Goal: Task Accomplishment & Management: Use online tool/utility

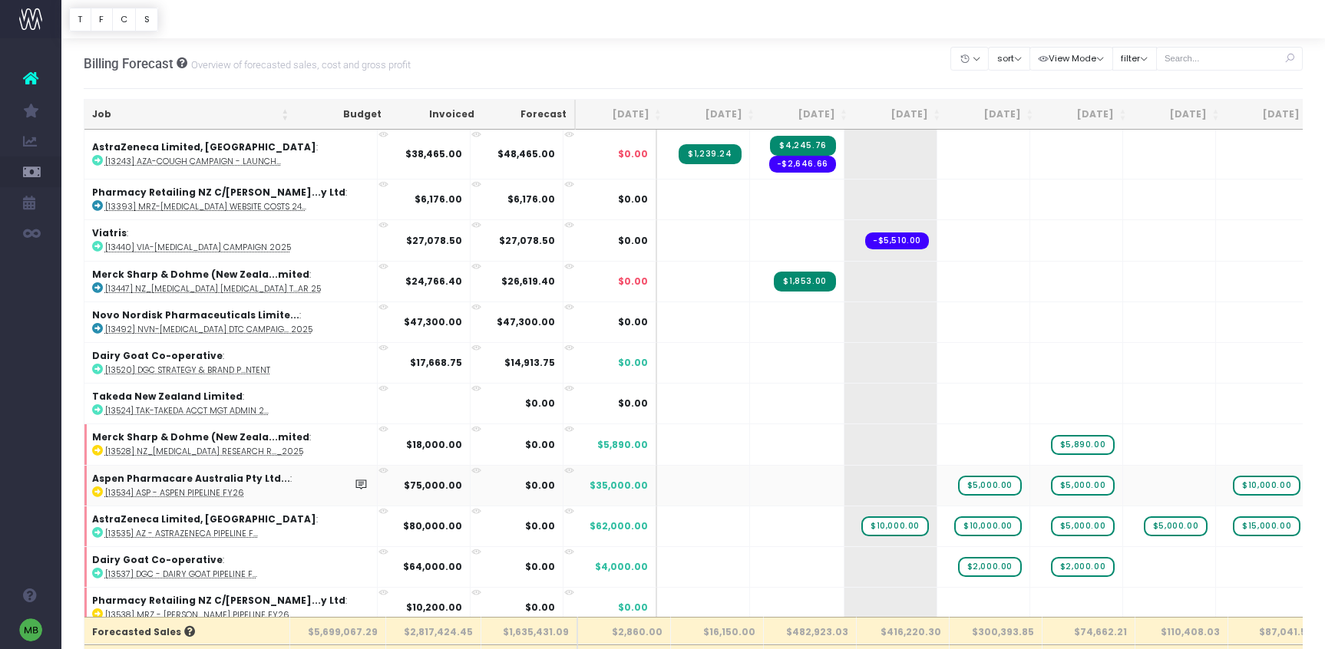
scroll to position [0, 2]
click at [1023, 53] on button "sort" at bounding box center [1009, 59] width 42 height 24
click at [1036, 117] on link "Sort by Client Name Asc" at bounding box center [1049, 114] width 120 height 26
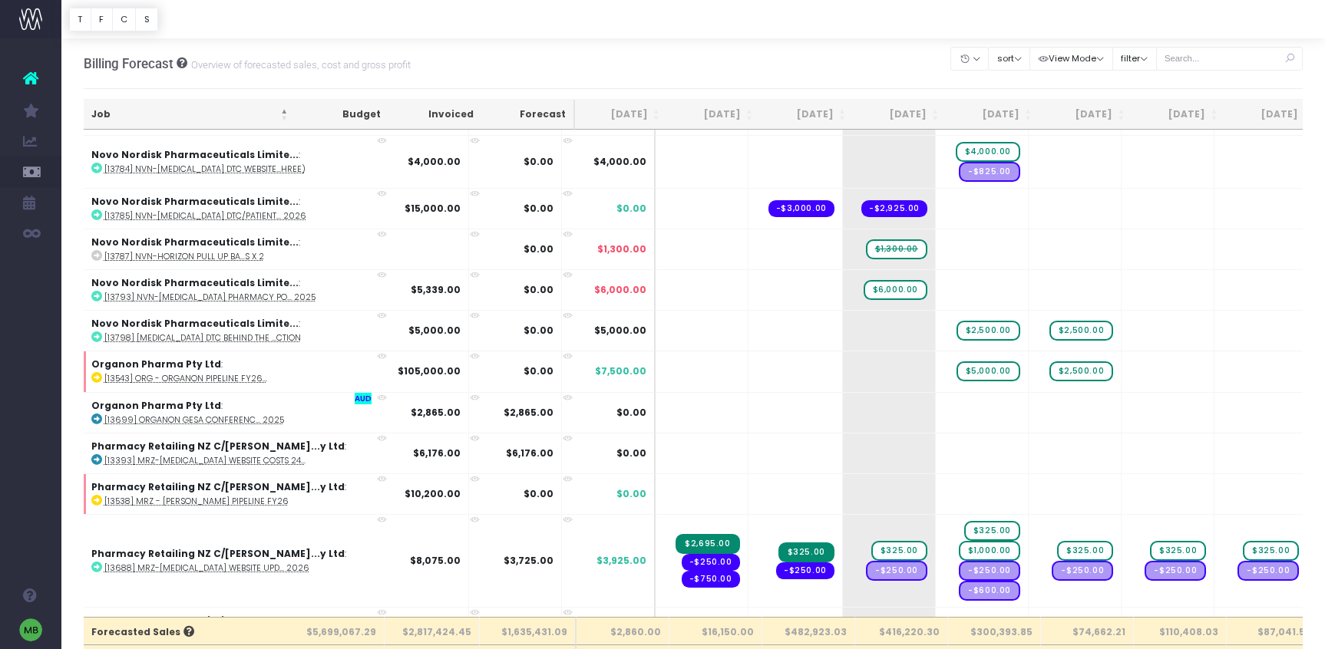
scroll to position [0, 0]
click at [867, 253] on span "$1,300.00" at bounding box center [897, 250] width 61 height 20
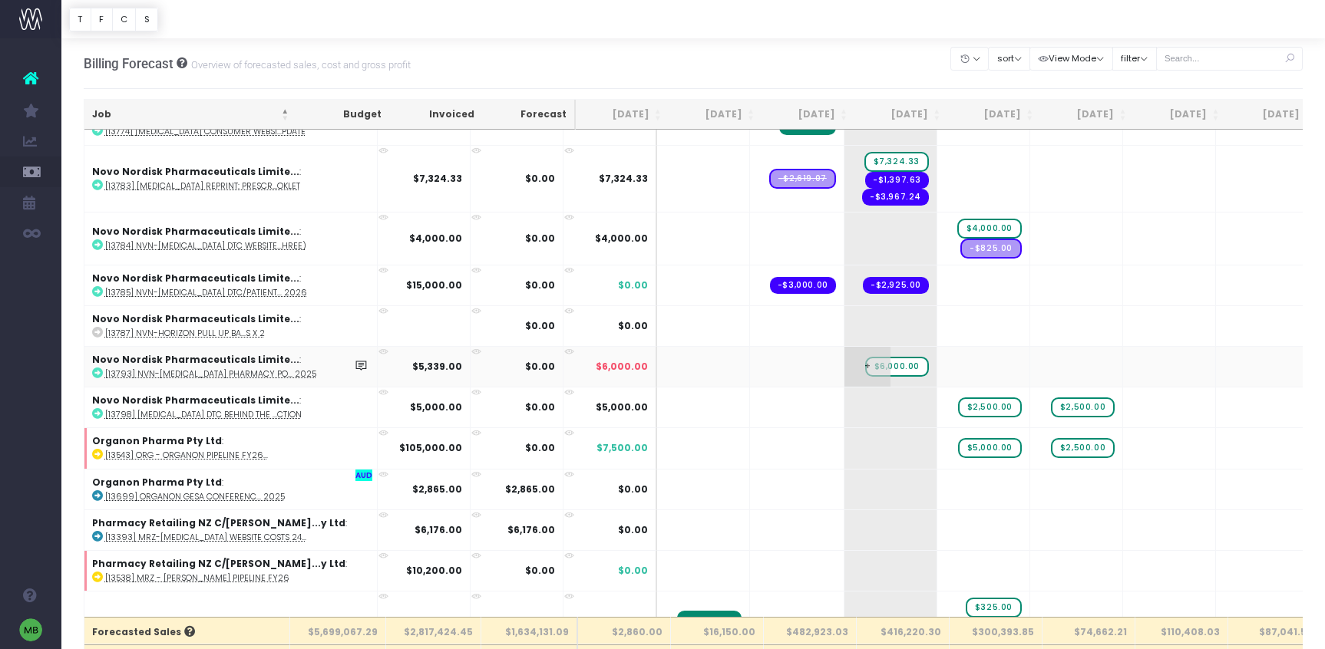
scroll to position [0, 1]
click at [864, 368] on span "$6,000.00" at bounding box center [896, 367] width 64 height 20
click at [864, 368] on span "$6,000.00" at bounding box center [896, 366] width 64 height 20
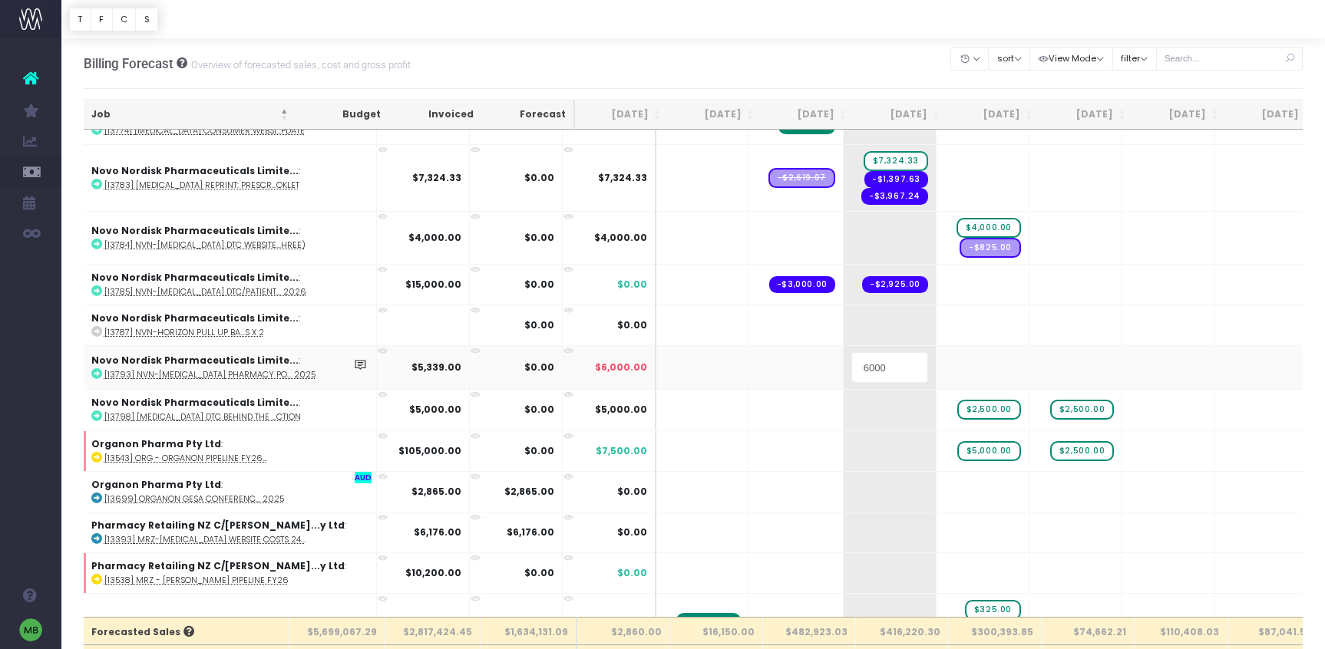
scroll to position [6711, 1]
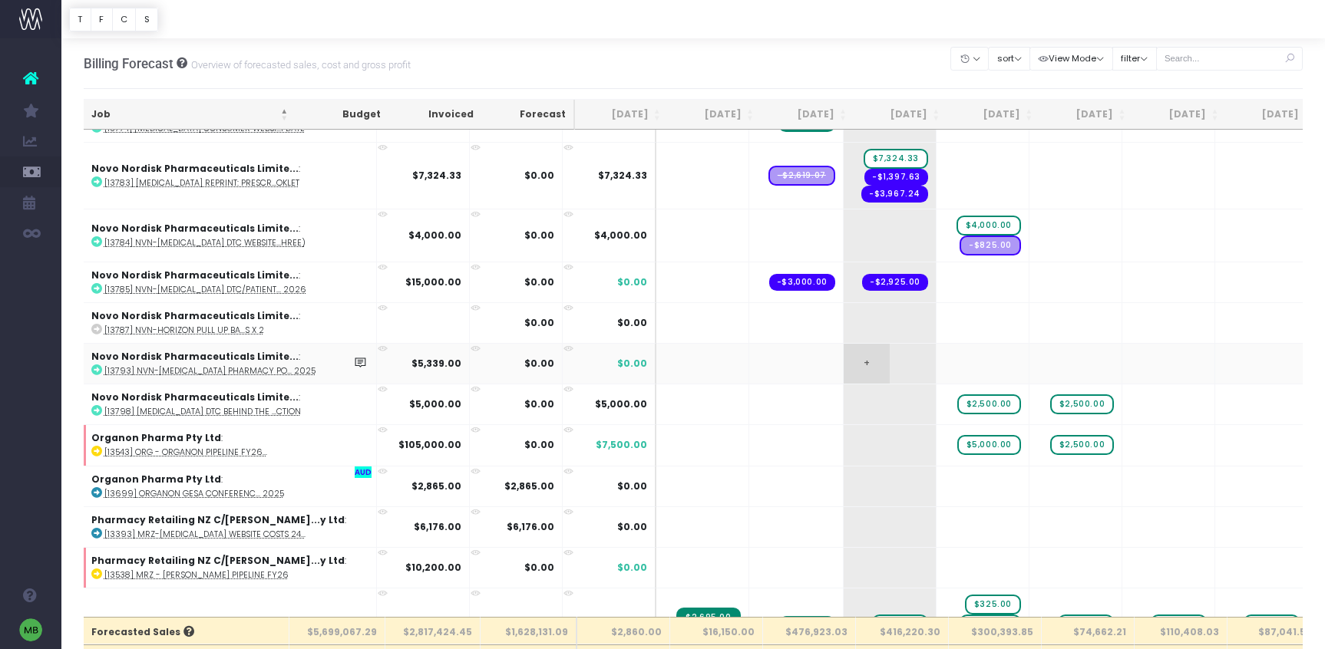
click at [844, 364] on span "+" at bounding box center [867, 364] width 46 height 40
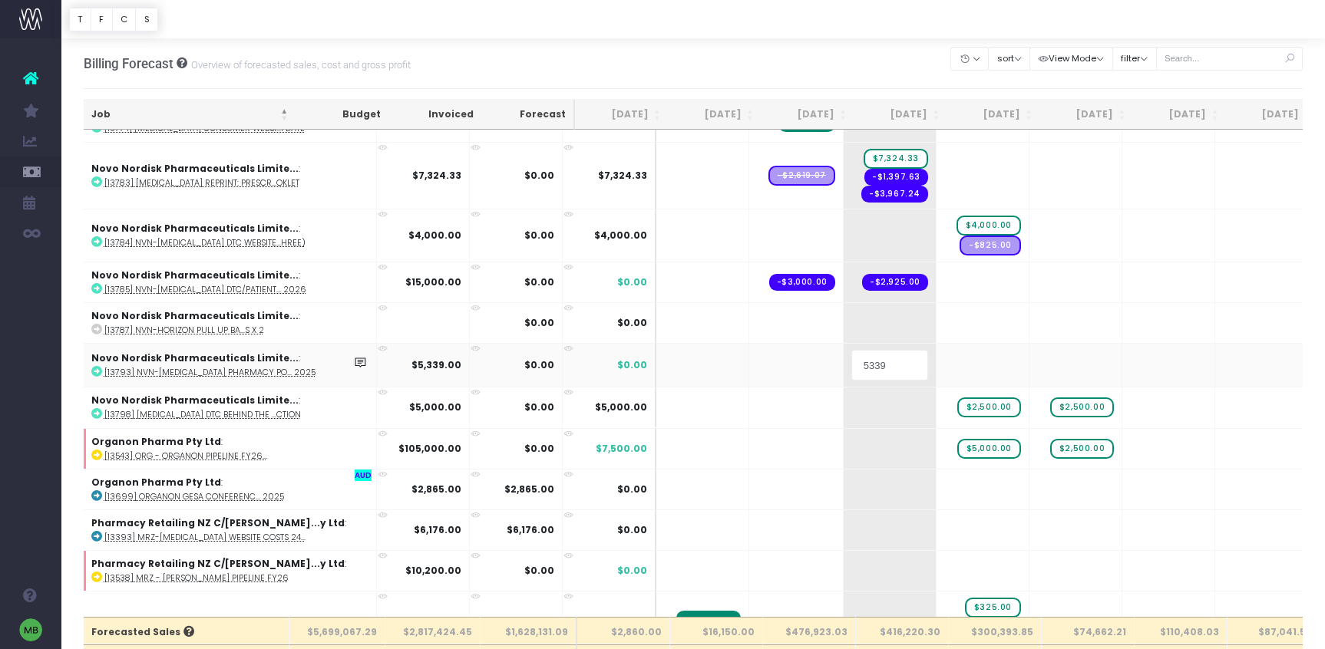
scroll to position [0, 2]
click at [746, 405] on body "Oh my... this is bad. [PERSON_NAME] wasn't able to load this page. Please conta…" at bounding box center [662, 324] width 1325 height 649
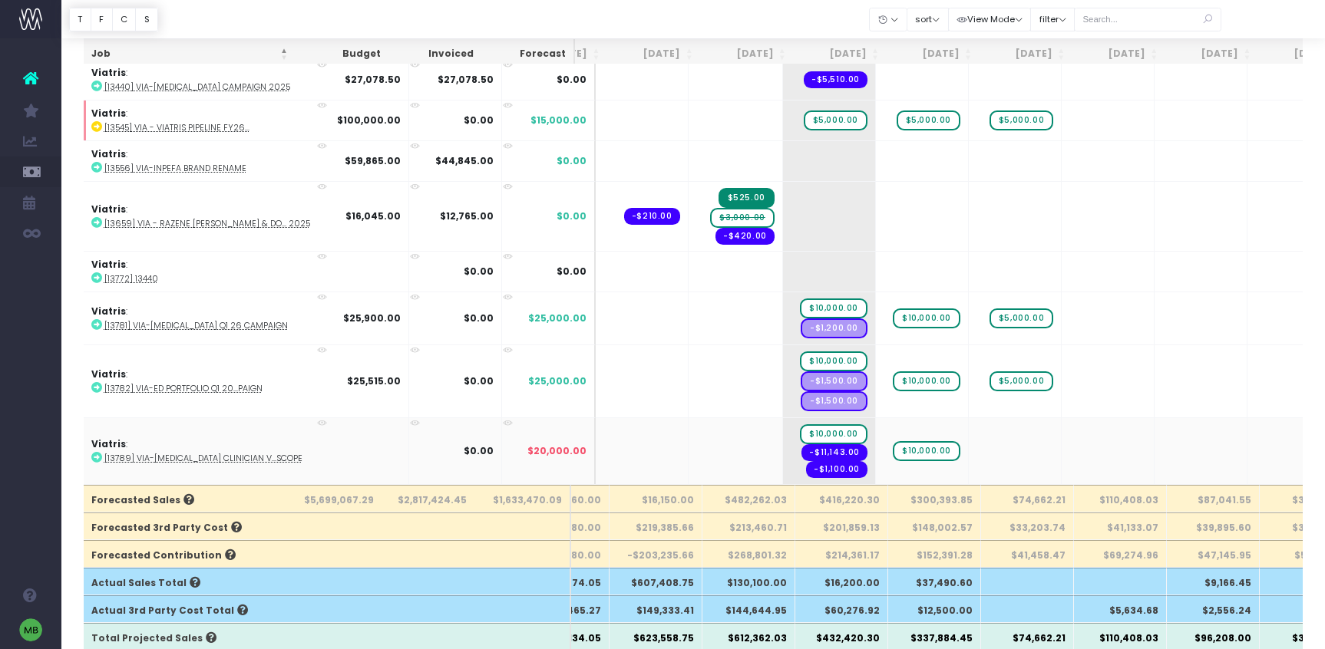
scroll to position [0, 91]
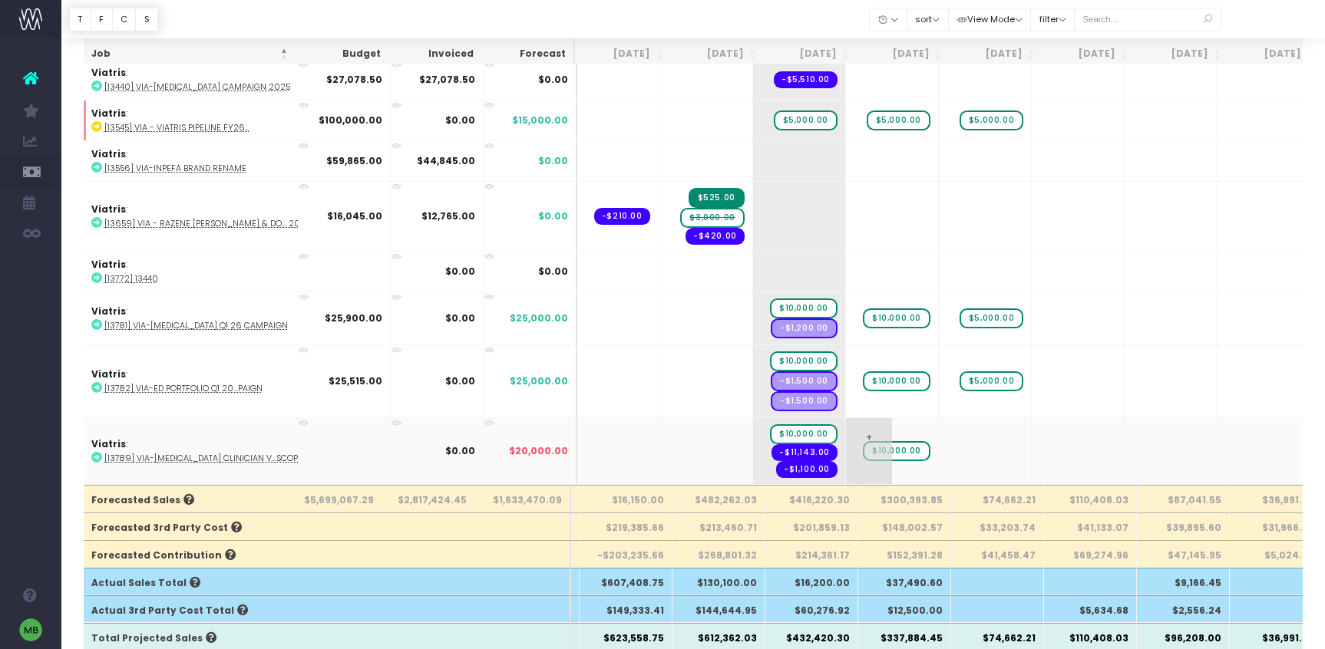
click at [863, 450] on span "$10,000.00" at bounding box center [897, 451] width 68 height 20
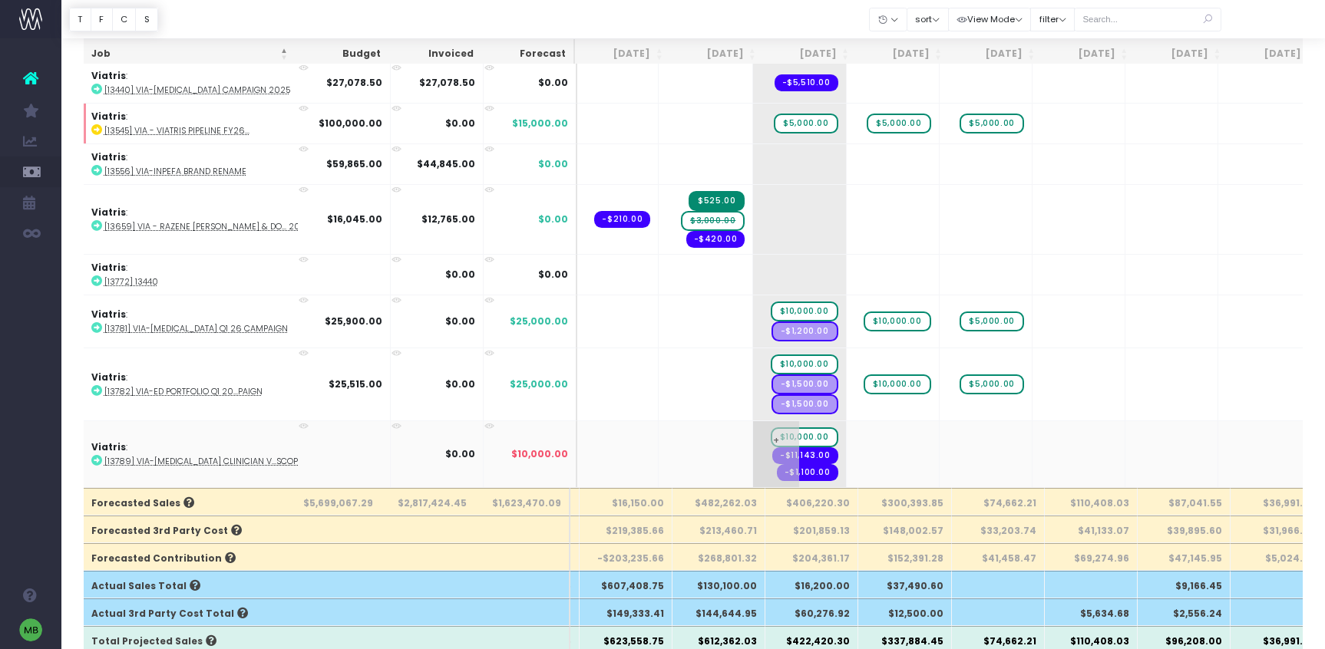
click at [771, 436] on span "$10,000.00" at bounding box center [805, 438] width 68 height 20
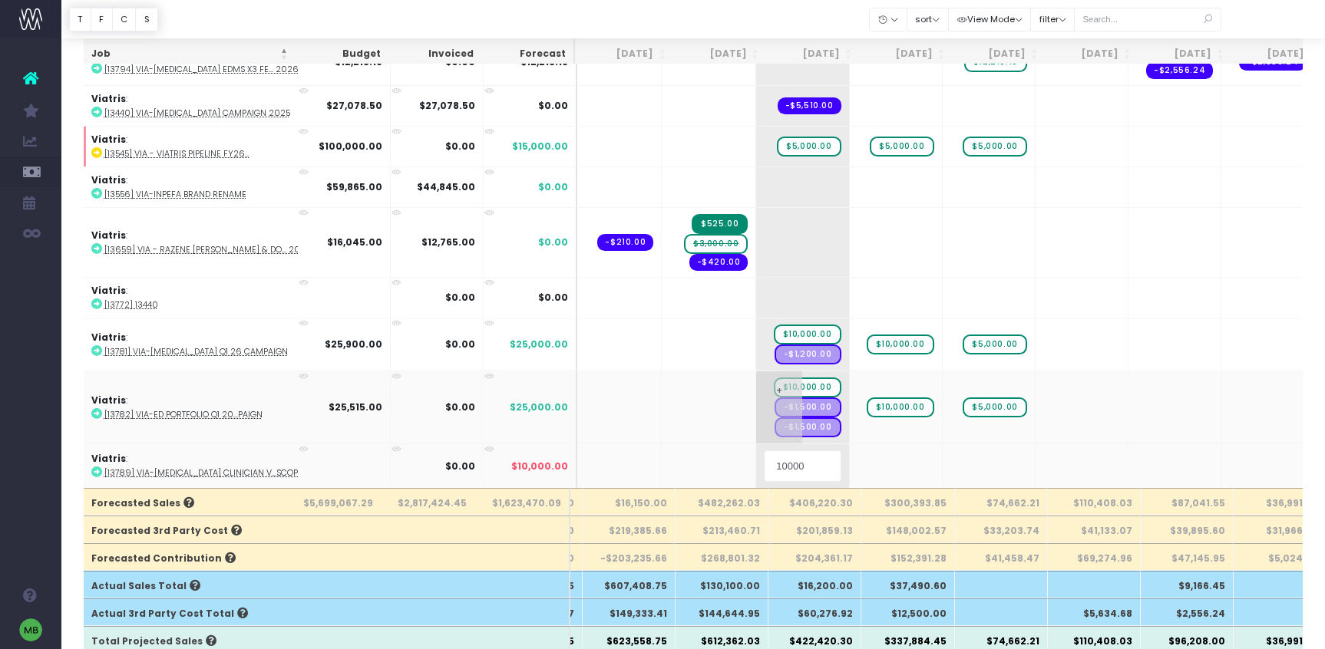
scroll to position [0, 0]
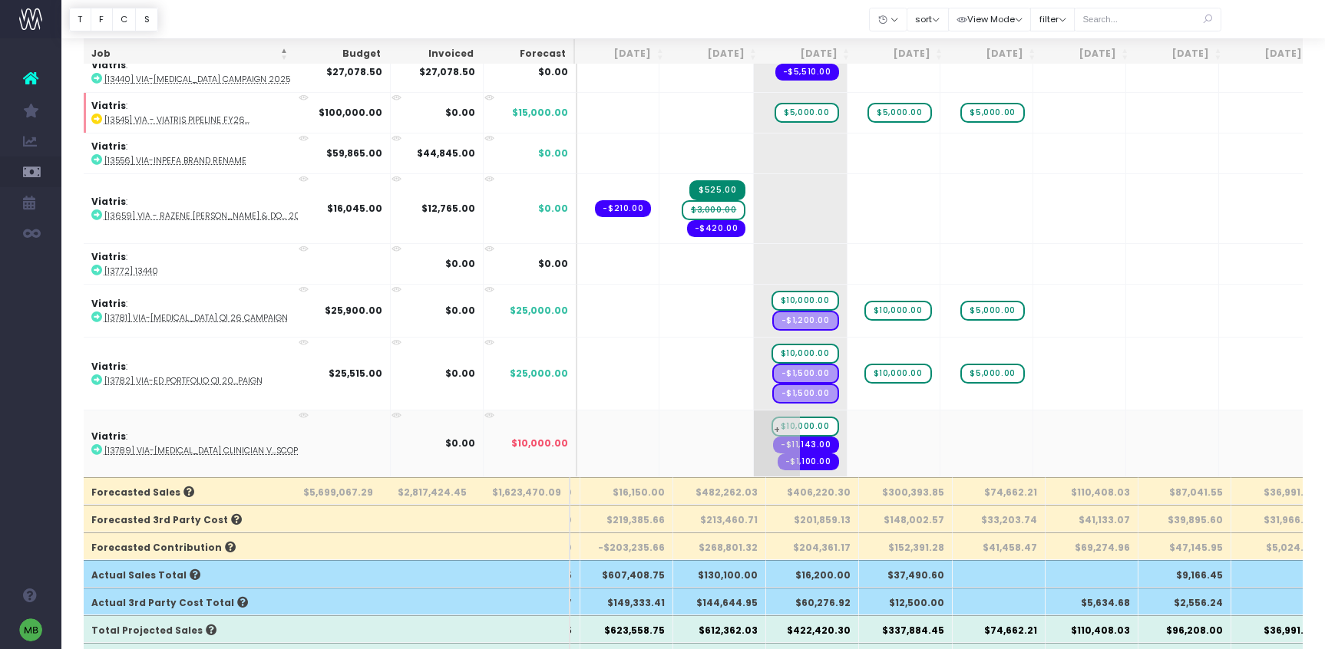
click at [771, 426] on span "$10,000.00" at bounding box center [805, 427] width 68 height 20
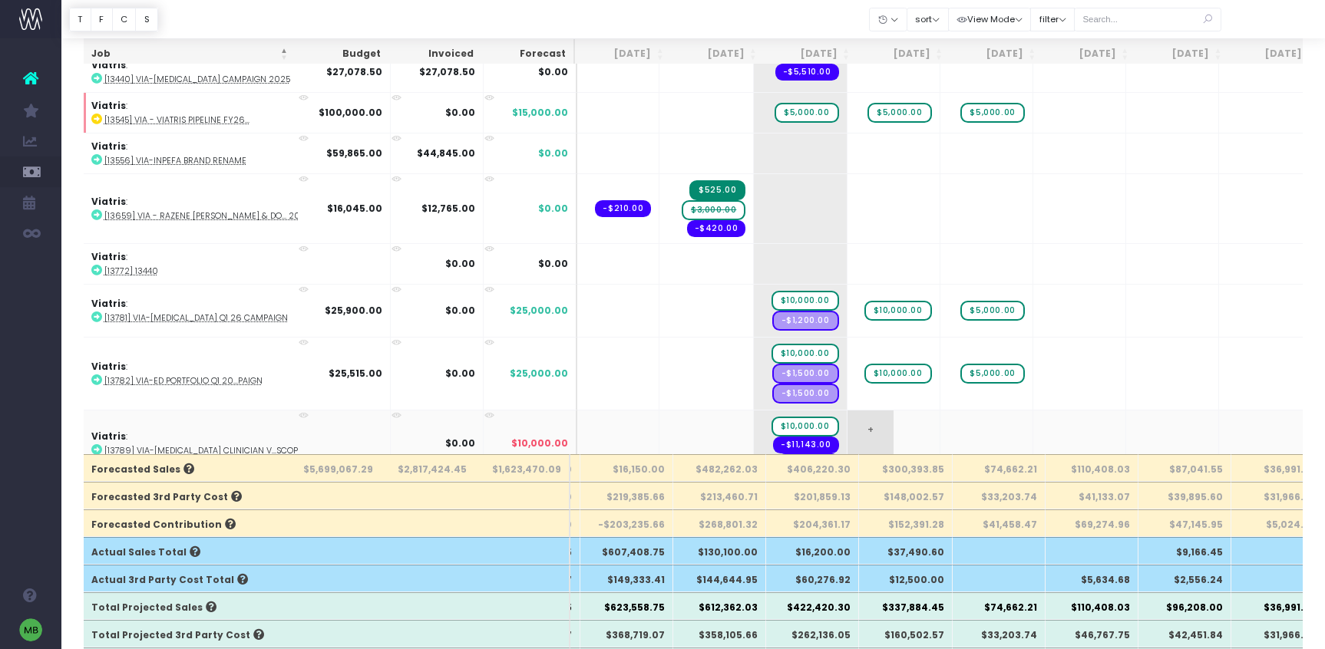
click at [847, 428] on span "+" at bounding box center [870, 444] width 46 height 66
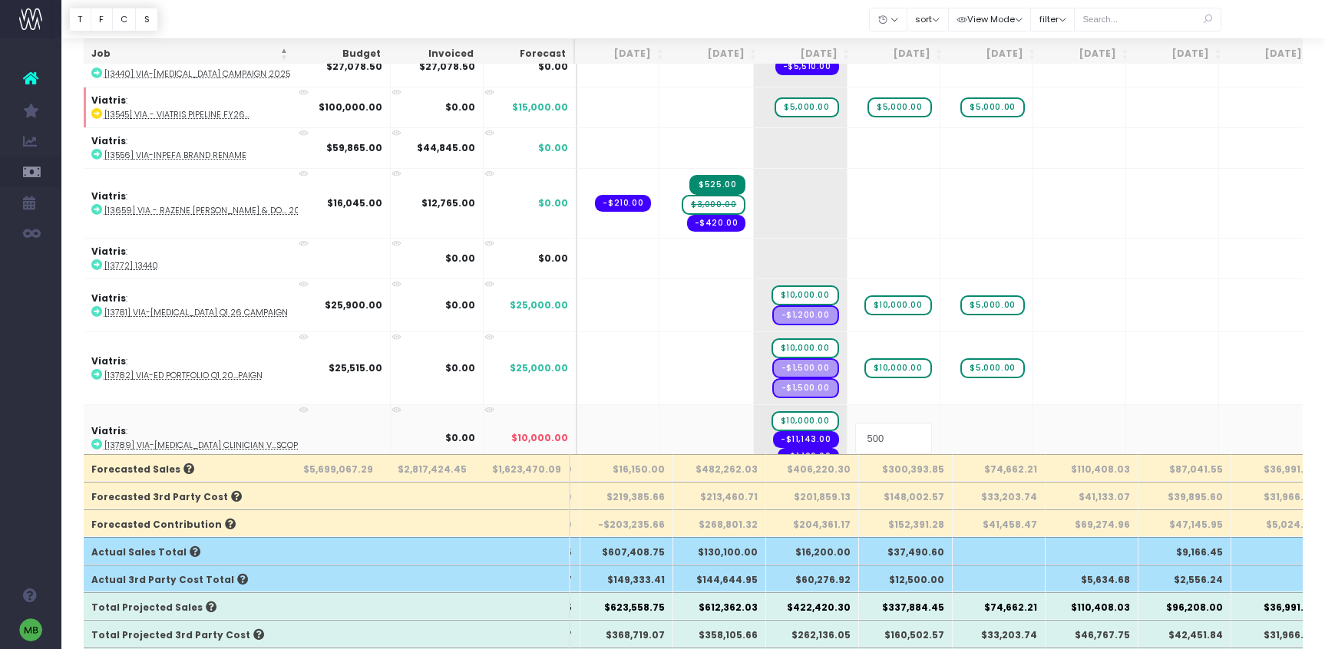
type input "5000"
click at [864, 372] on span "$10,000.00" at bounding box center [898, 368] width 68 height 20
click at [855, 371] on input "10000" at bounding box center [893, 368] width 77 height 31
drag, startPoint x: 797, startPoint y: 371, endPoint x: 833, endPoint y: 371, distance: 36.1
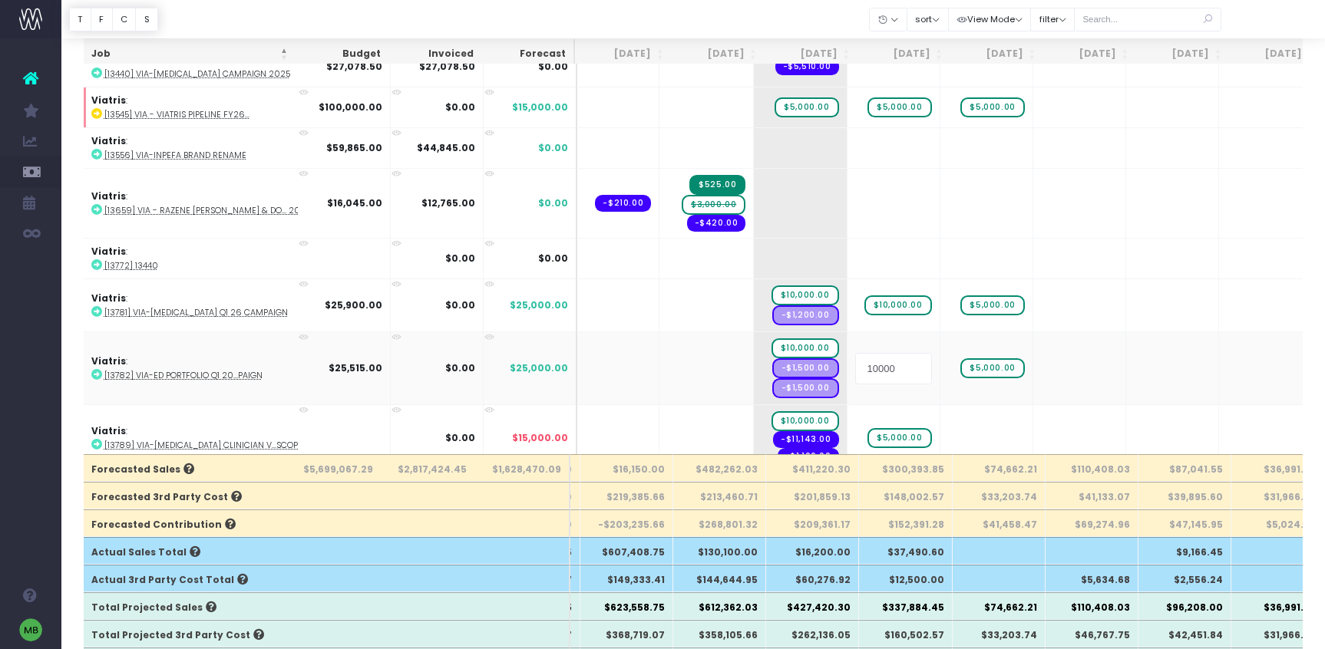
click at [855, 371] on input "10000" at bounding box center [893, 368] width 77 height 31
type input "10515"
click at [771, 296] on span "$10,000.00" at bounding box center [805, 296] width 68 height 20
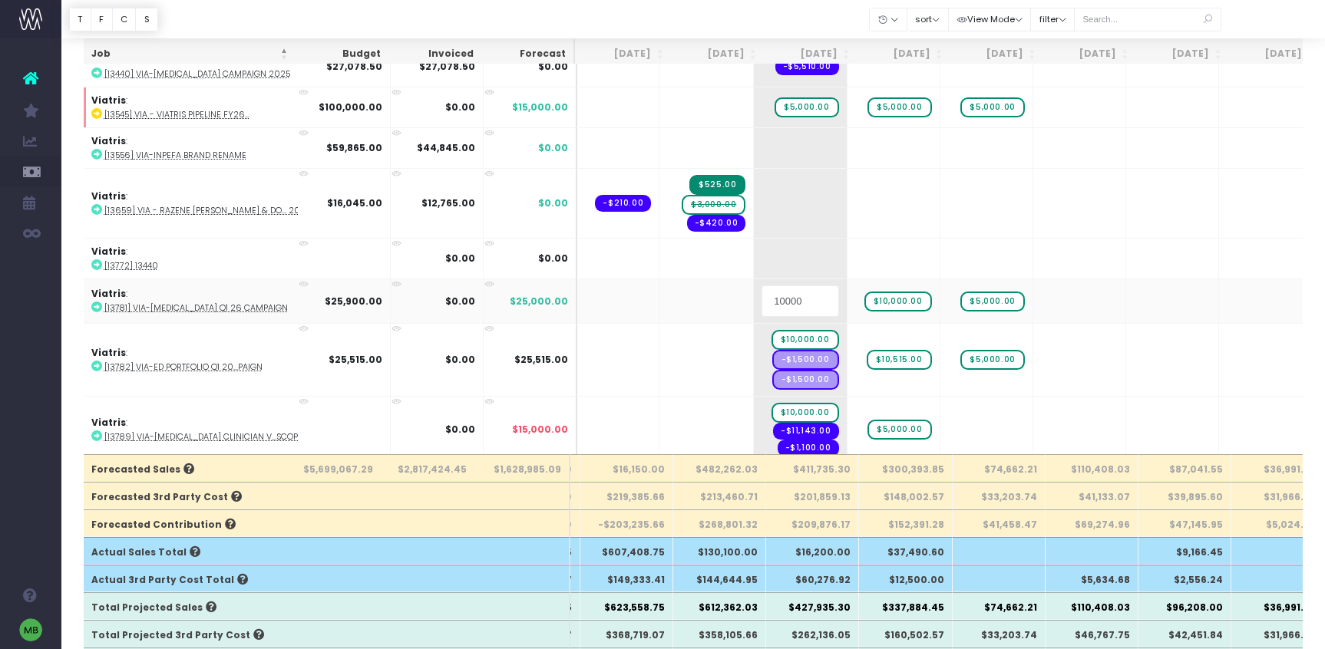
drag, startPoint x: 705, startPoint y: 301, endPoint x: 744, endPoint y: 302, distance: 39.2
click at [761, 302] on input "10000" at bounding box center [799, 301] width 77 height 31
type input "10900"
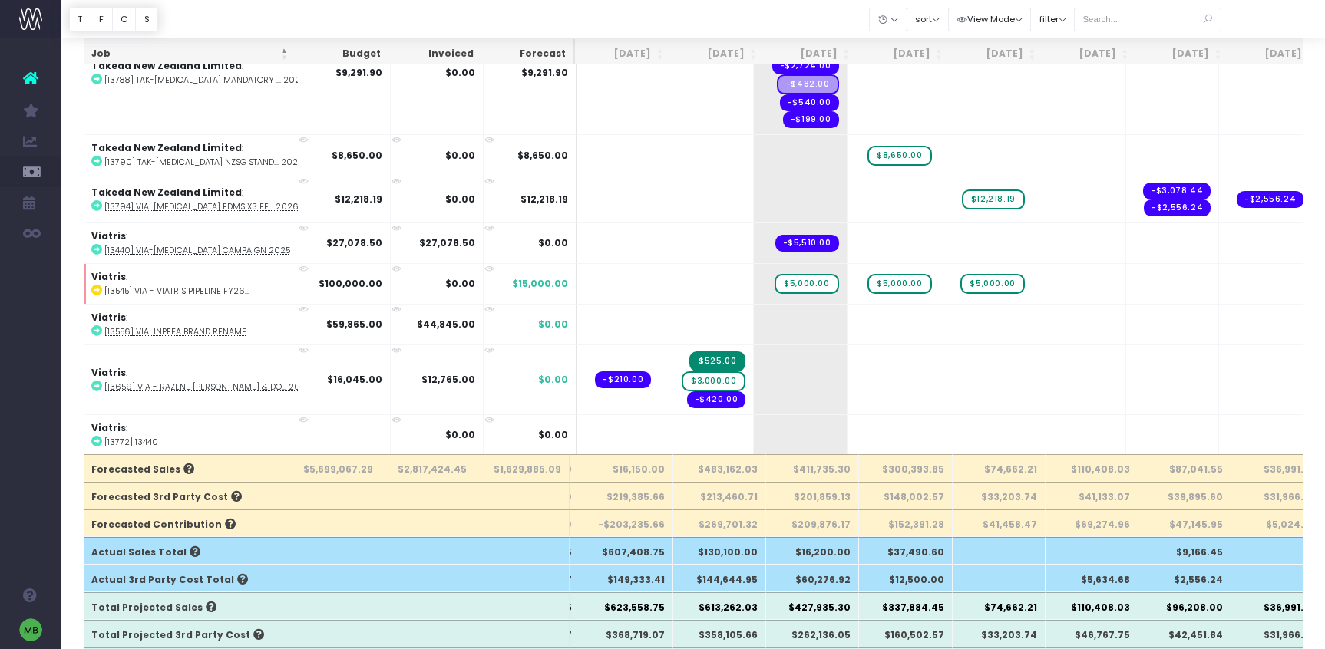
scroll to position [7698, 91]
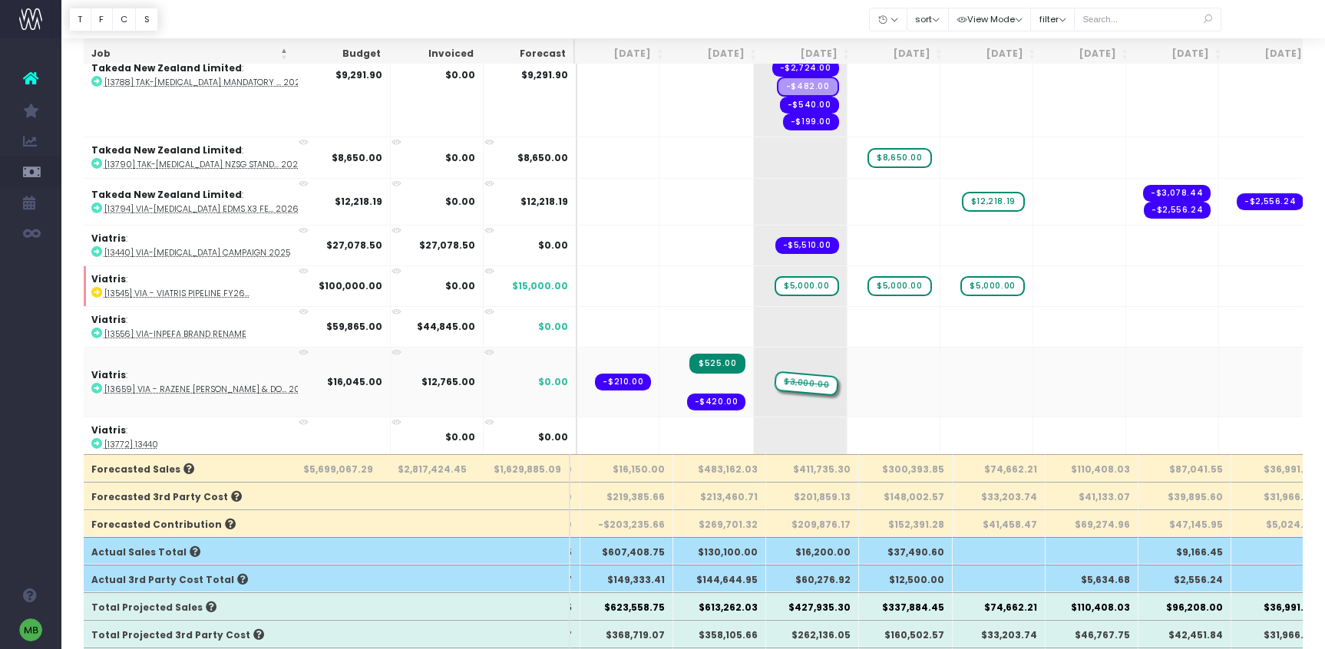
drag, startPoint x: 639, startPoint y: 385, endPoint x: 716, endPoint y: 388, distance: 77.6
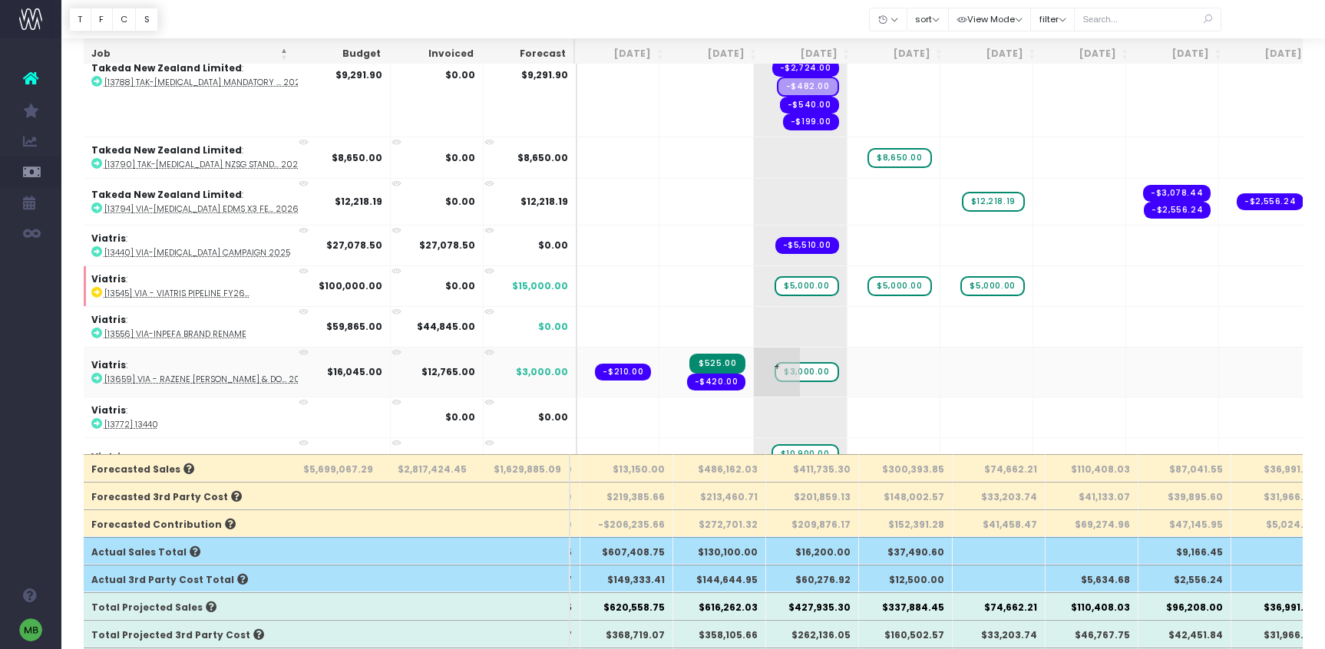
click at [775, 374] on span "$3,000.00" at bounding box center [807, 372] width 64 height 20
click at [754, 366] on span "+" at bounding box center [777, 372] width 46 height 49
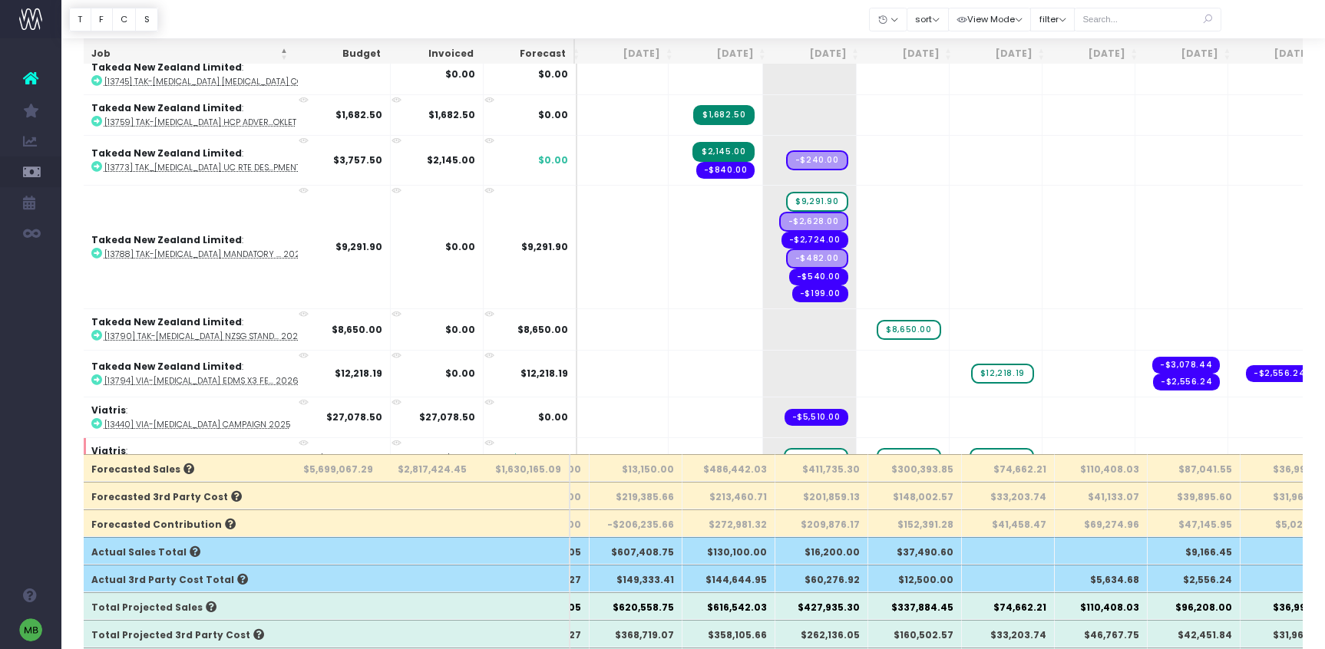
scroll to position [7532, 81]
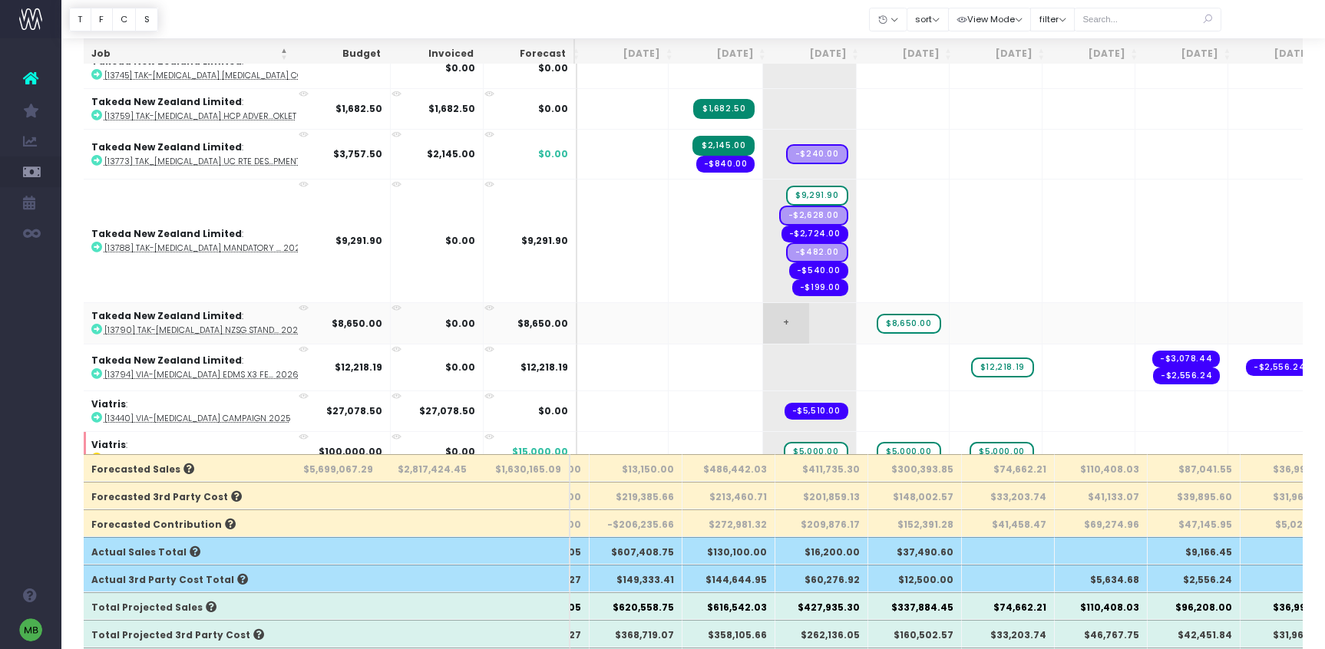
click at [763, 322] on span "+" at bounding box center [786, 323] width 46 height 40
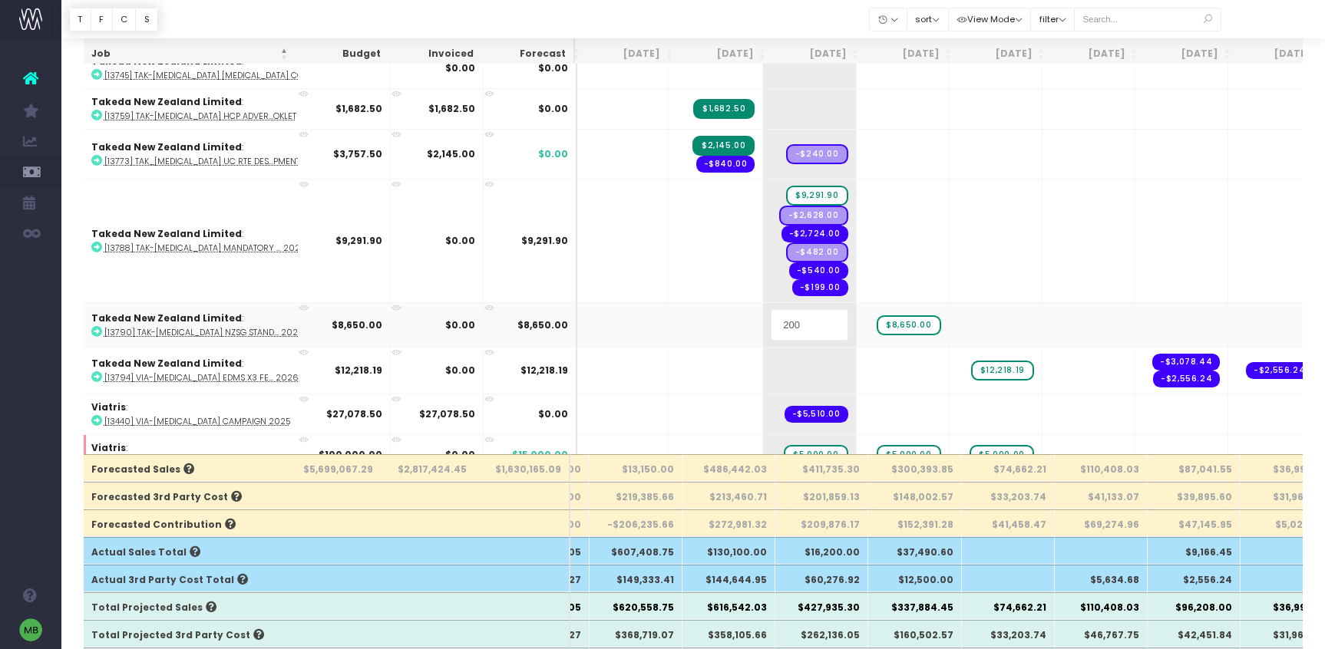
type input "2000"
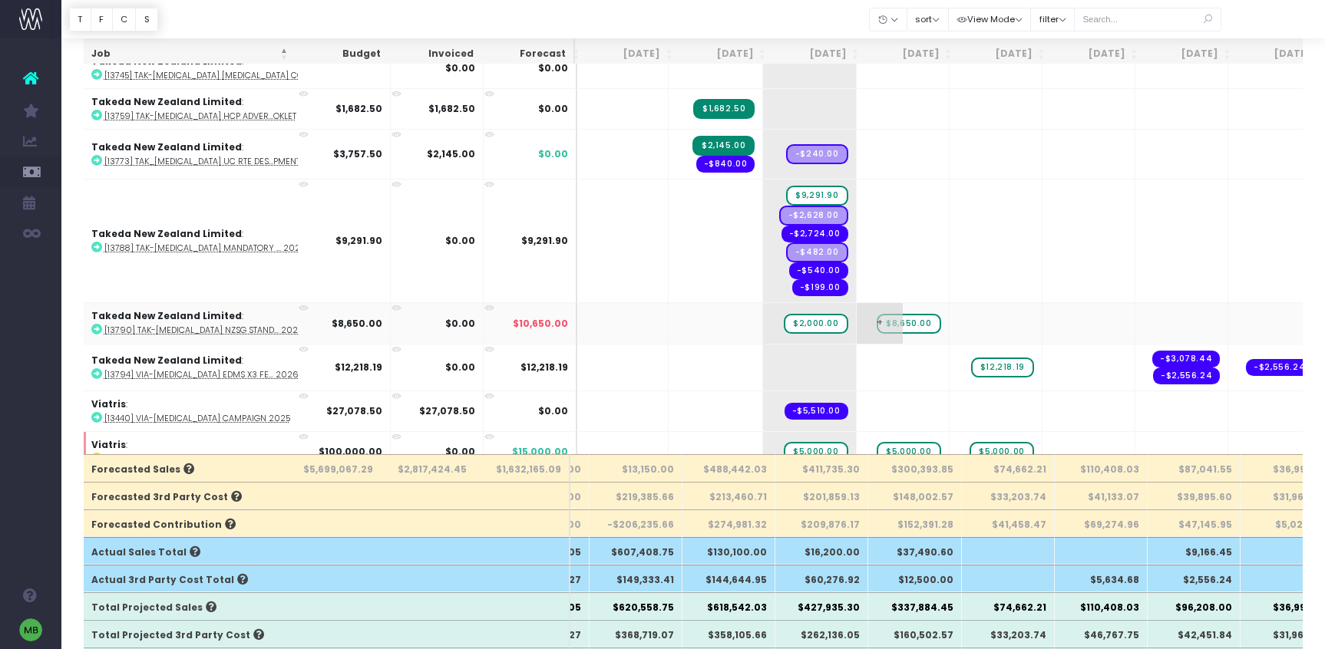
click at [877, 325] on span "$8,650.00" at bounding box center [909, 324] width 64 height 20
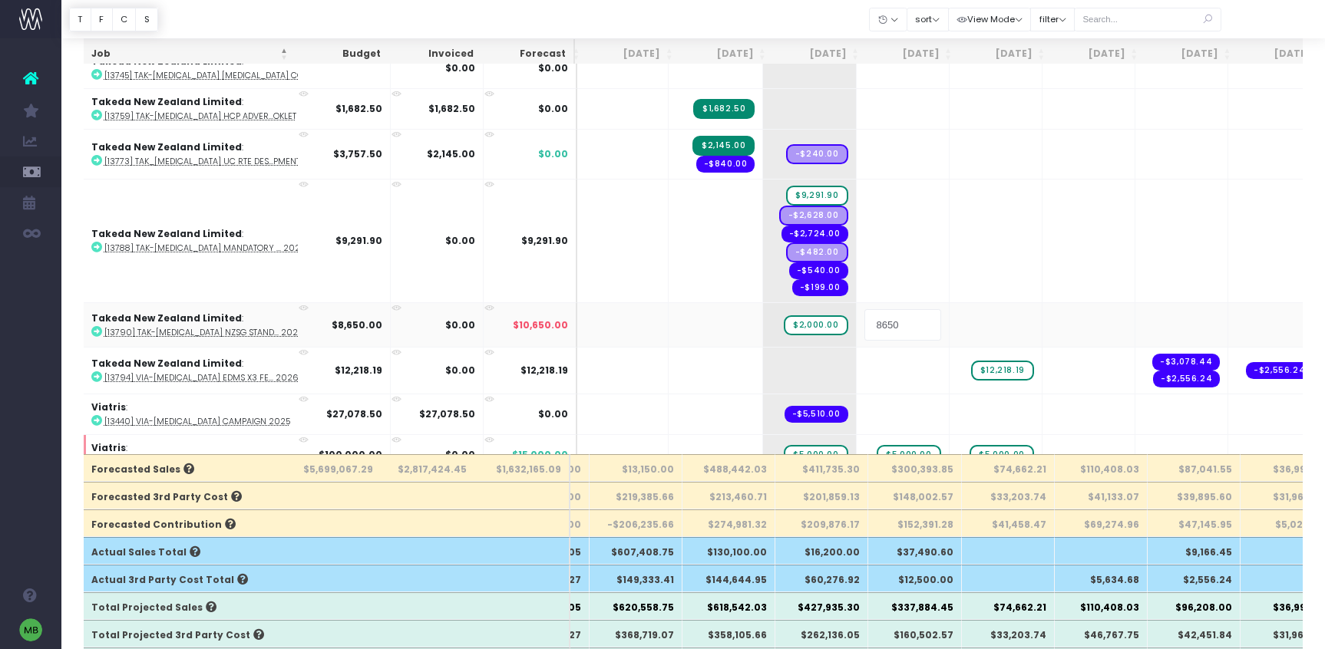
click at [864, 326] on input "8650" at bounding box center [902, 324] width 77 height 31
type input "6650"
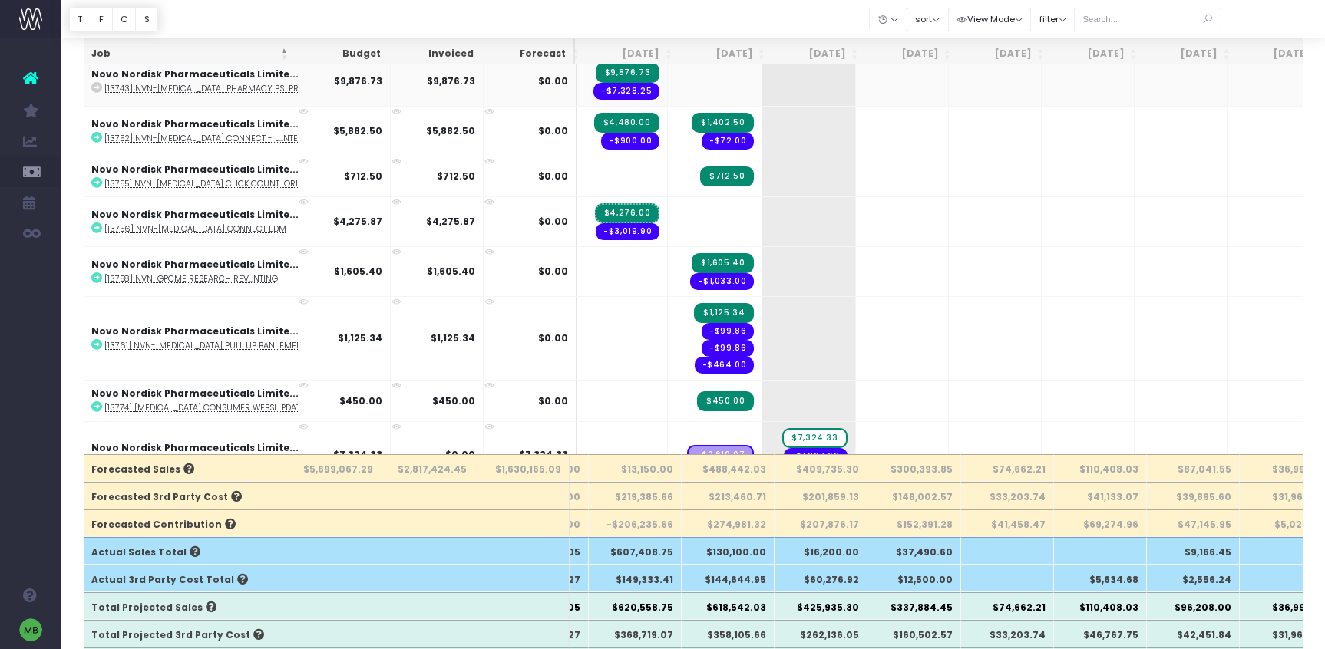
scroll to position [6262, 82]
